Goal: Navigation & Orientation: Find specific page/section

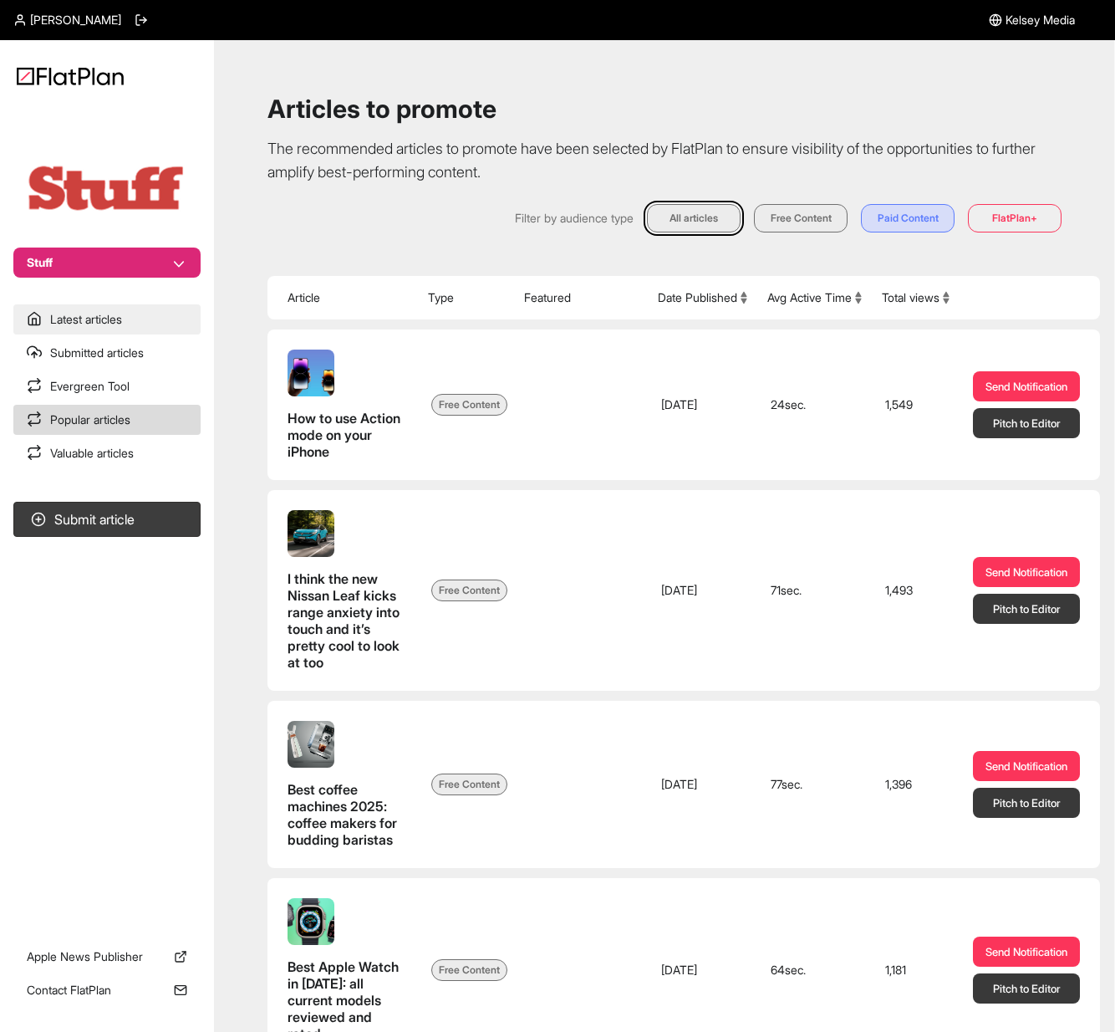
click at [104, 323] on link "Latest articles" at bounding box center [106, 319] width 187 height 30
click at [117, 321] on link "Latest articles" at bounding box center [106, 319] width 187 height 30
